Goal: Information Seeking & Learning: Learn about a topic

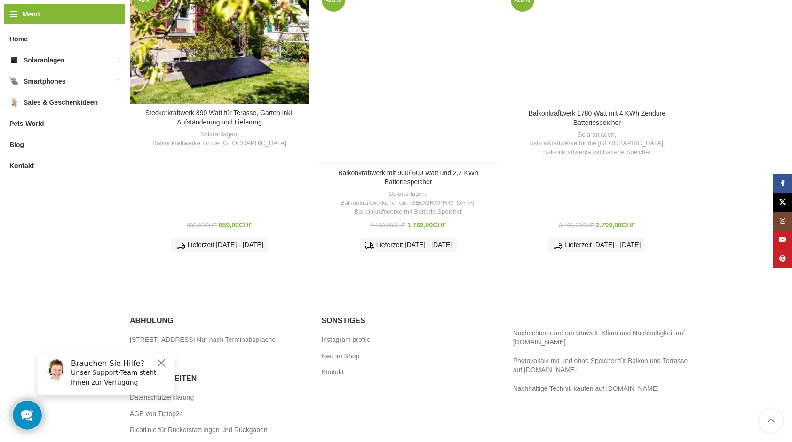
scroll to position [623, 0]
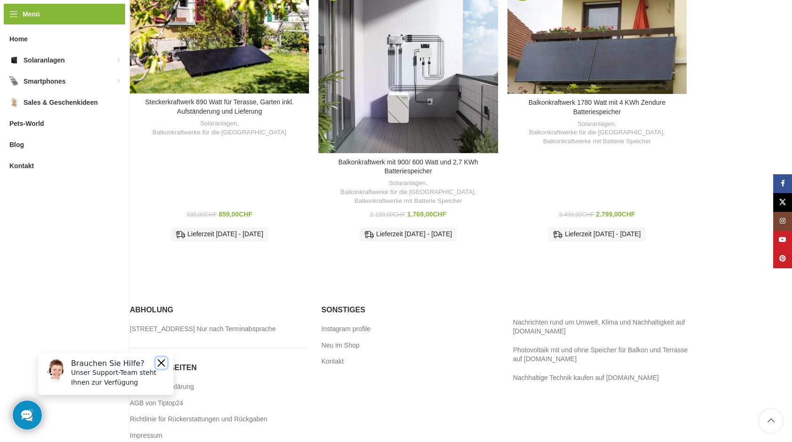
drag, startPoint x: 162, startPoint y: 363, endPoint x: 193, endPoint y: 709, distance: 347.0
click at [162, 363] on button "Close" at bounding box center [161, 362] width 11 height 11
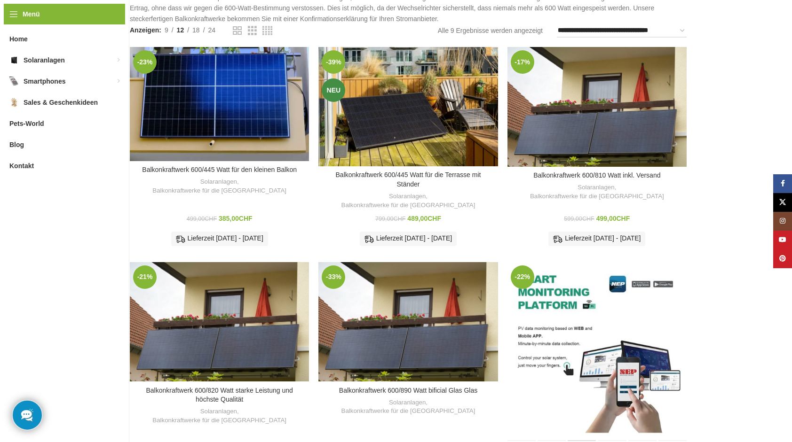
scroll to position [0, 0]
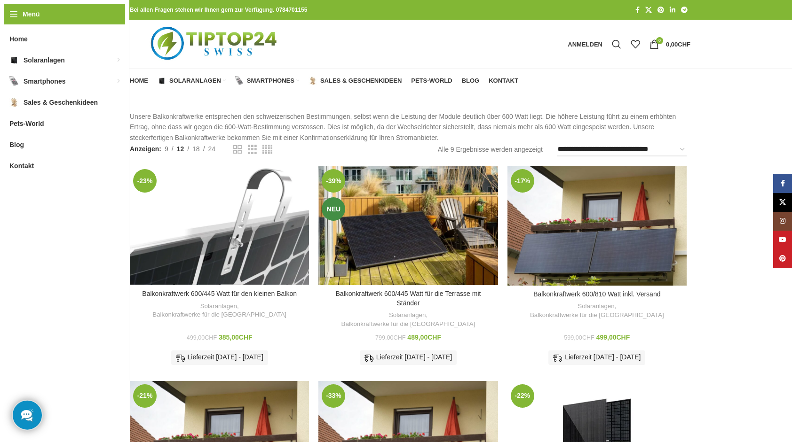
click at [224, 223] on div "Balkonkraftwerk 600/445 Watt für den kleinen Balkon" at bounding box center [231, 225] width 23 height 119
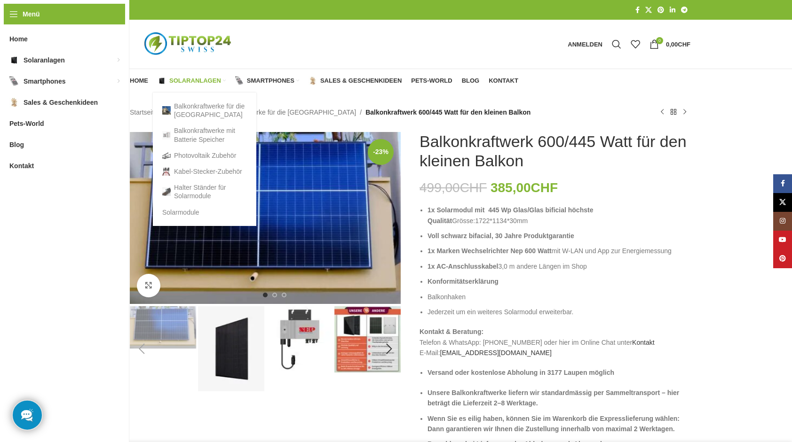
click at [188, 83] on span "Solaranlagen" at bounding box center [195, 81] width 52 height 8
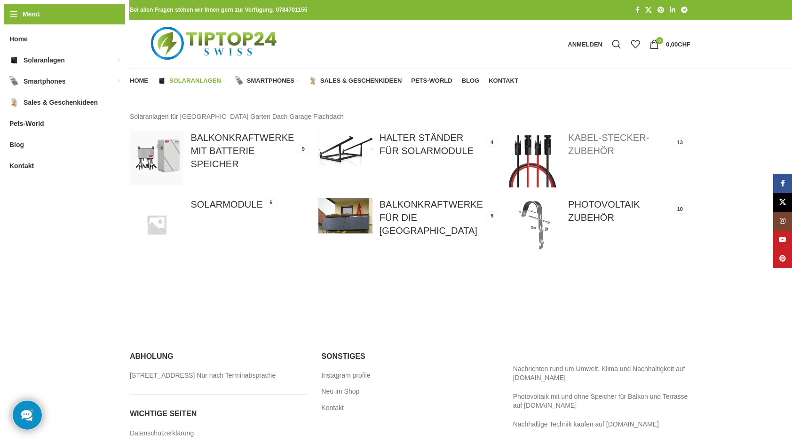
click at [591, 149] on link at bounding box center [596, 159] width 179 height 57
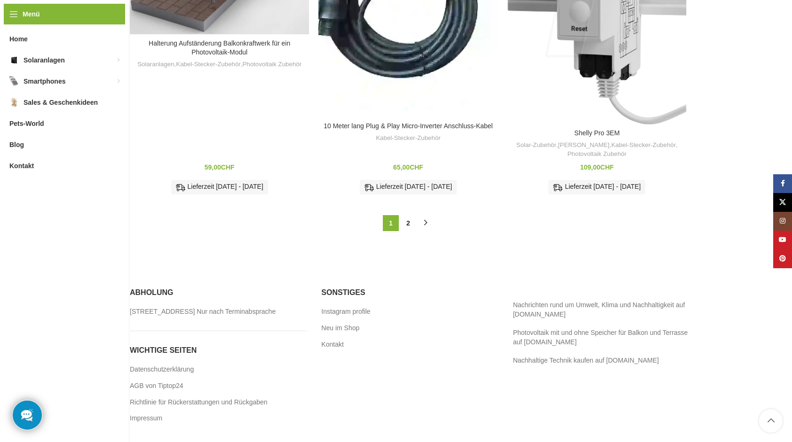
scroll to position [1176, 0]
click at [425, 215] on link "→" at bounding box center [426, 223] width 16 height 16
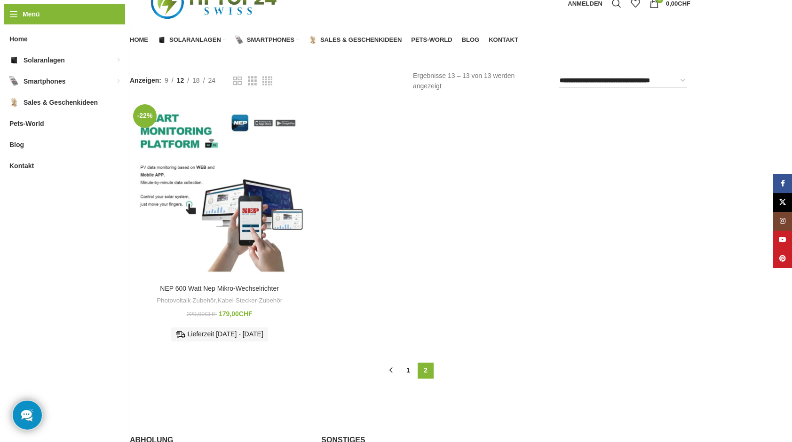
scroll to position [47, 0]
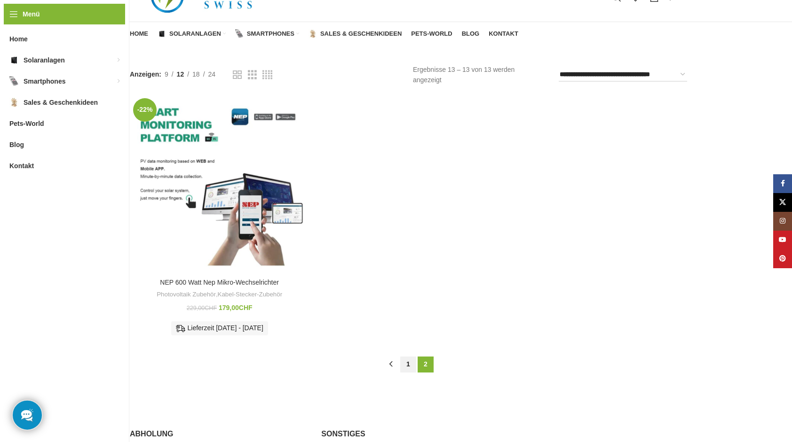
click at [411, 365] on link "1" at bounding box center [408, 365] width 16 height 16
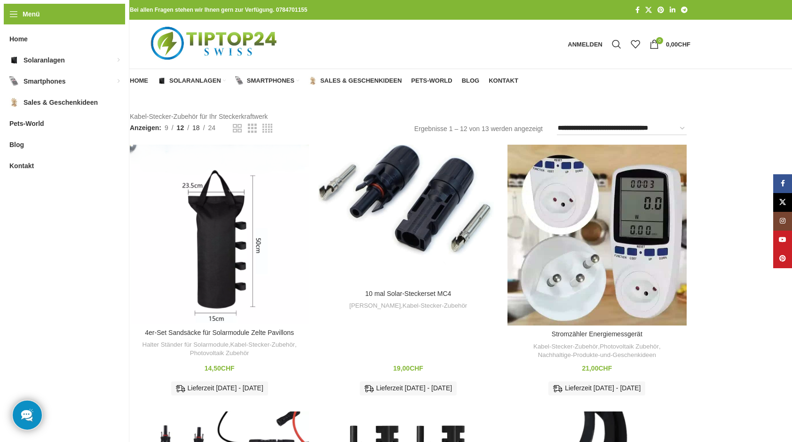
click at [200, 127] on span "18" at bounding box center [196, 128] width 8 height 8
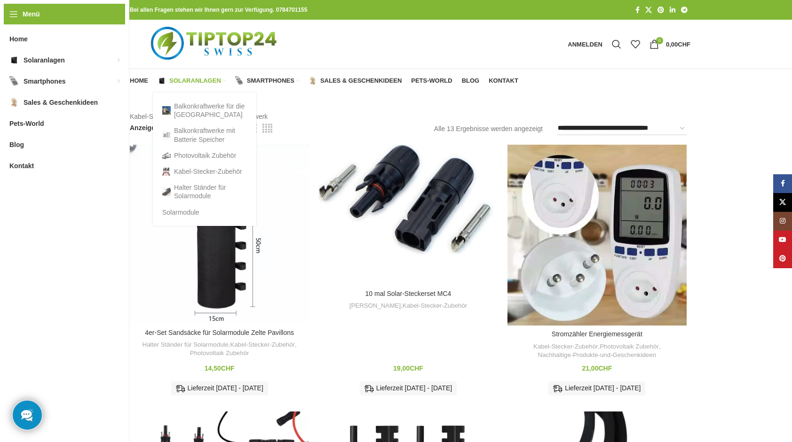
click at [173, 80] on span "Solaranlagen" at bounding box center [195, 81] width 52 height 8
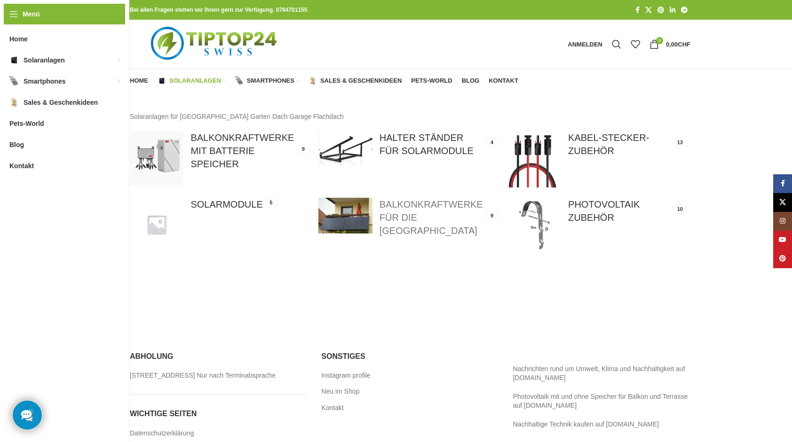
click at [410, 221] on link at bounding box center [407, 217] width 179 height 39
